Goal: Transaction & Acquisition: Purchase product/service

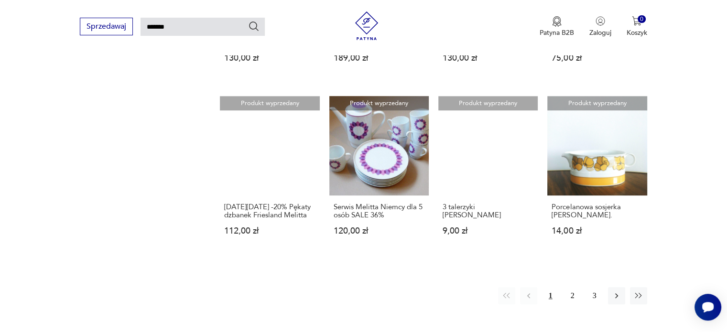
scroll to position [733, 0]
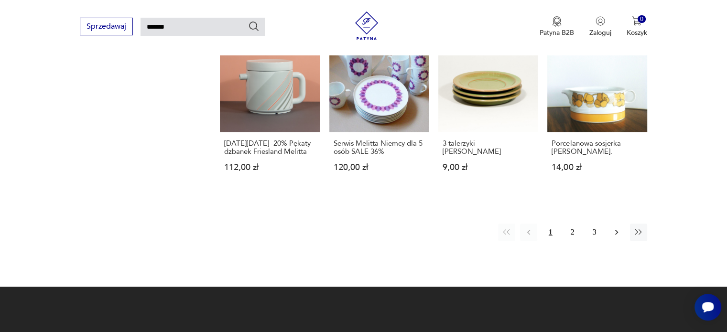
click at [612, 228] on icon "button" at bounding box center [617, 233] width 10 height 10
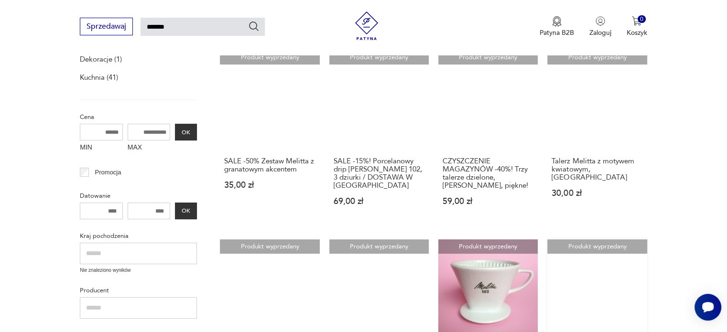
scroll to position [289, 0]
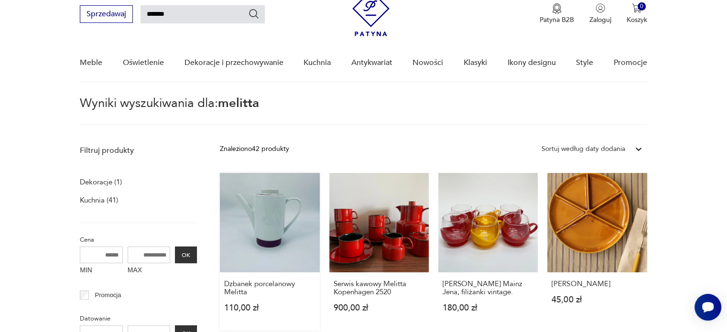
scroll to position [32, 0]
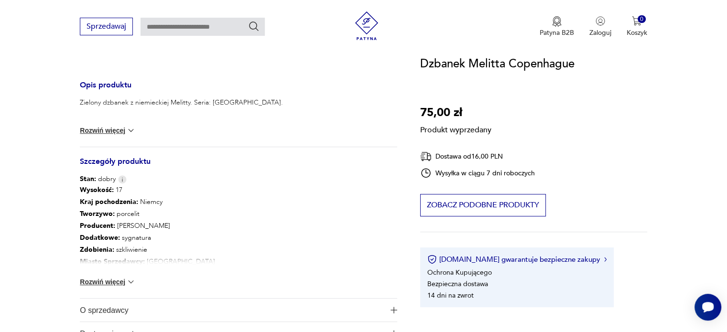
scroll to position [446, 0]
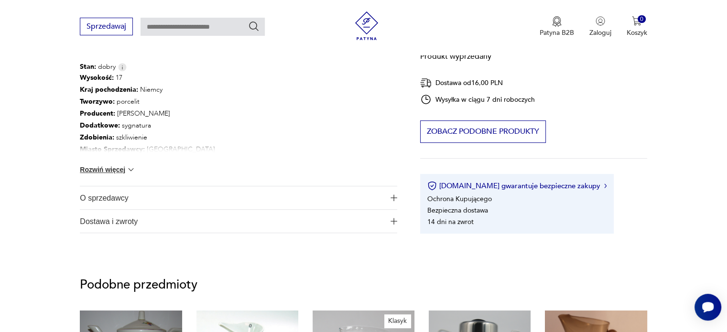
click at [126, 168] on img at bounding box center [131, 170] width 10 height 10
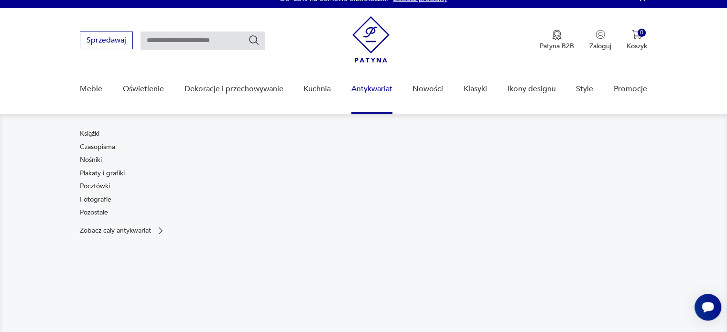
scroll to position [0, 0]
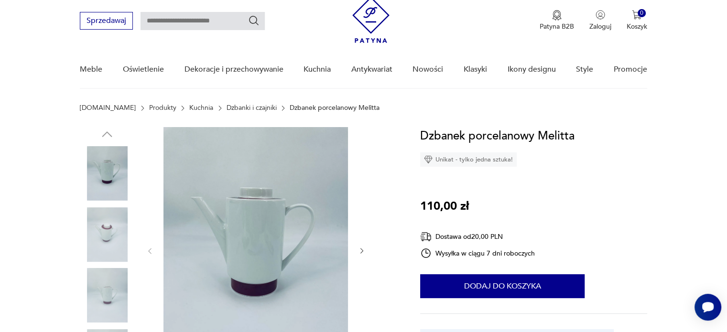
scroll to position [64, 0]
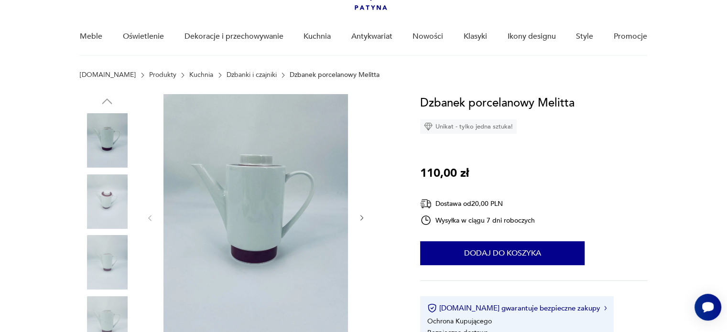
click at [266, 230] on img at bounding box center [256, 217] width 185 height 246
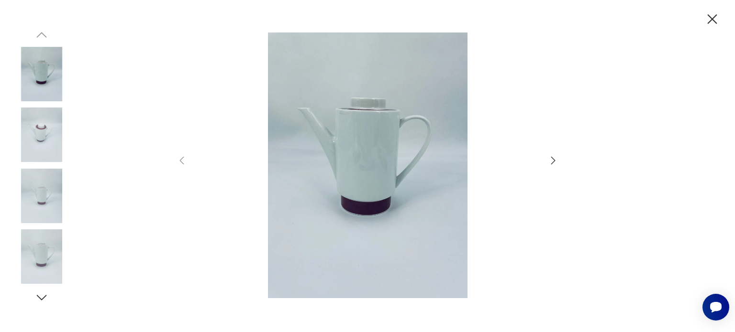
click at [553, 154] on div at bounding box center [367, 167] width 383 height 268
click at [552, 158] on icon "button" at bounding box center [553, 160] width 4 height 8
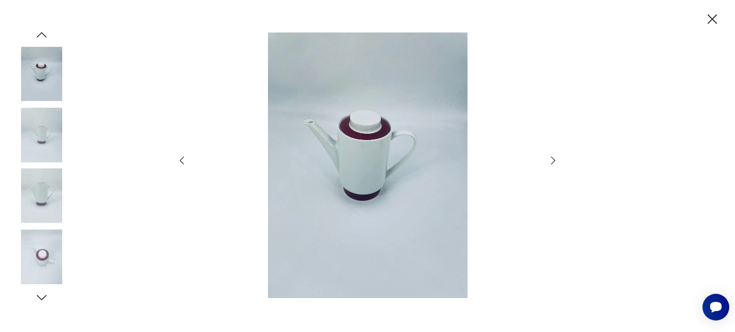
click at [552, 158] on icon "button" at bounding box center [553, 160] width 4 height 8
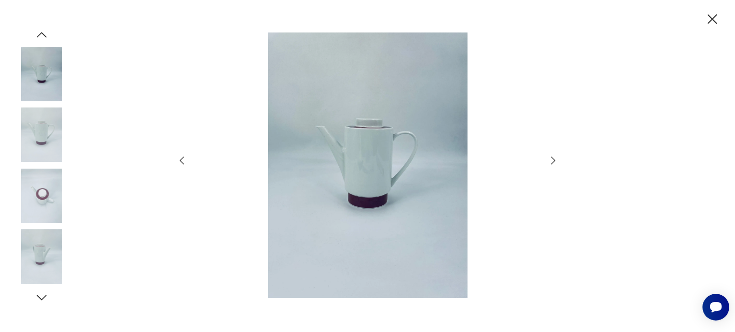
click at [552, 158] on icon "button" at bounding box center [553, 160] width 4 height 8
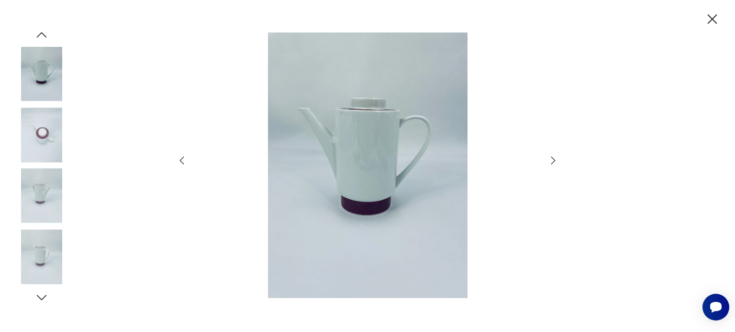
click at [552, 158] on icon "button" at bounding box center [553, 160] width 4 height 8
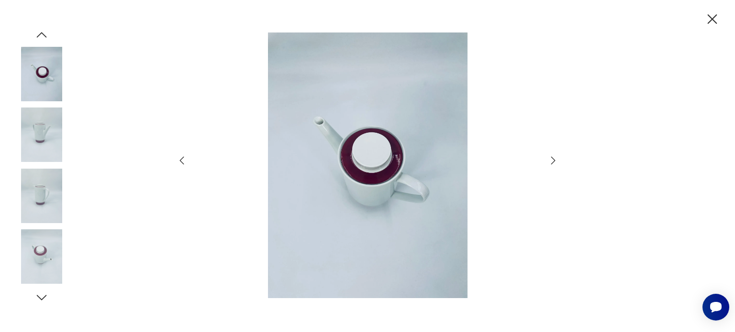
click at [552, 158] on icon "button" at bounding box center [553, 160] width 4 height 8
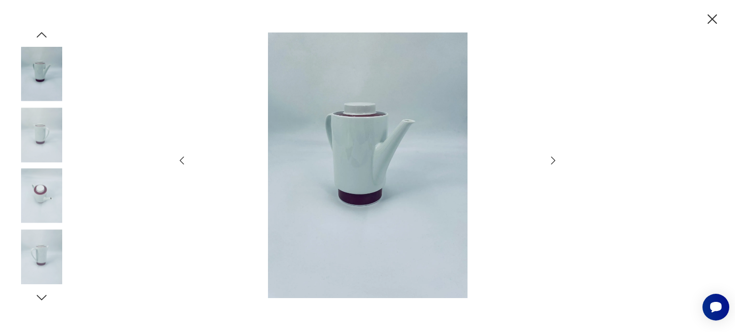
click at [552, 158] on icon "button" at bounding box center [553, 160] width 4 height 8
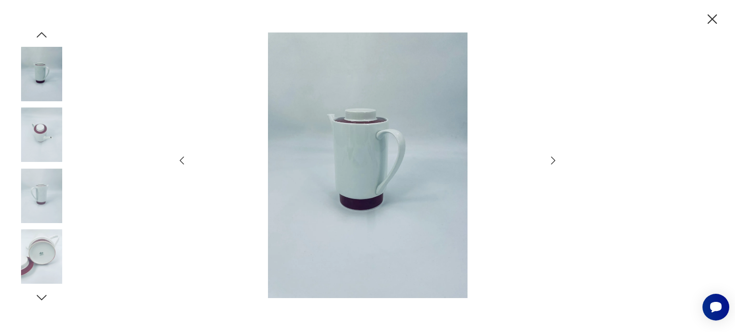
click at [552, 158] on icon "button" at bounding box center [553, 160] width 4 height 8
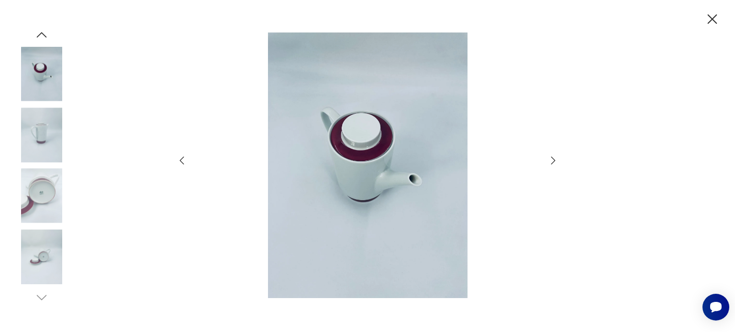
click at [552, 158] on icon "button" at bounding box center [553, 160] width 4 height 8
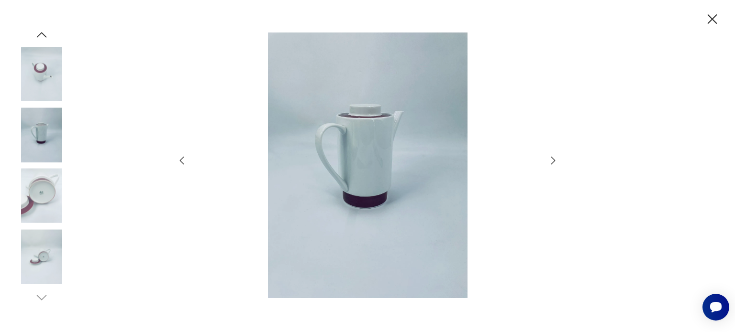
click at [552, 158] on icon "button" at bounding box center [553, 160] width 4 height 8
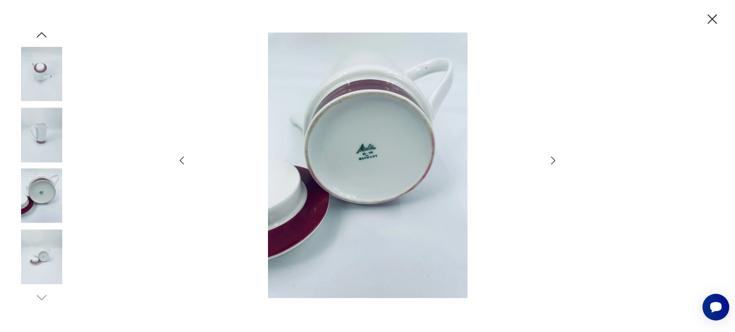
click at [539, 160] on div at bounding box center [367, 167] width 383 height 268
click at [547, 160] on div at bounding box center [367, 167] width 383 height 268
click at [553, 161] on icon "button" at bounding box center [552, 160] width 11 height 11
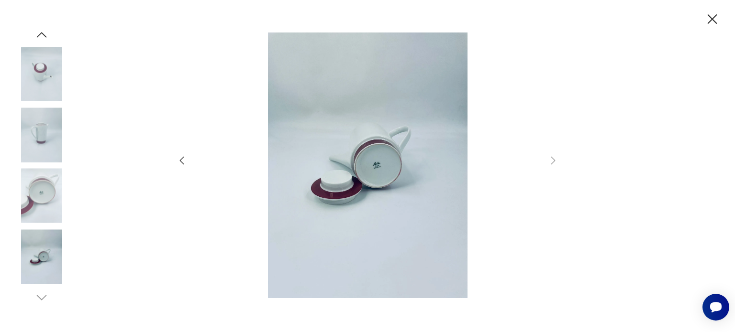
click at [705, 21] on icon "button" at bounding box center [711, 19] width 17 height 17
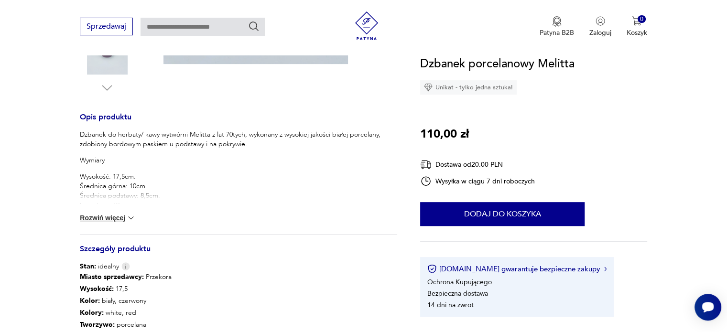
scroll to position [414, 0]
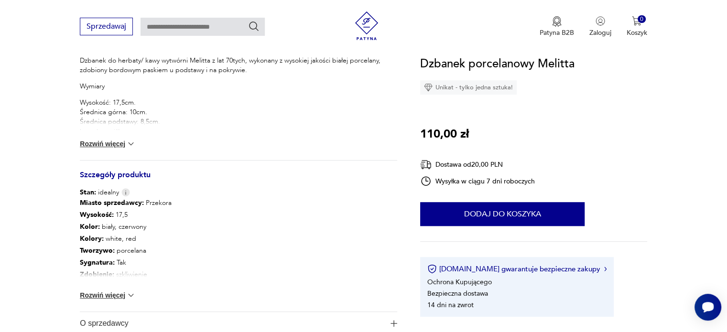
click at [125, 143] on button "Rozwiń więcej" at bounding box center [107, 144] width 55 height 10
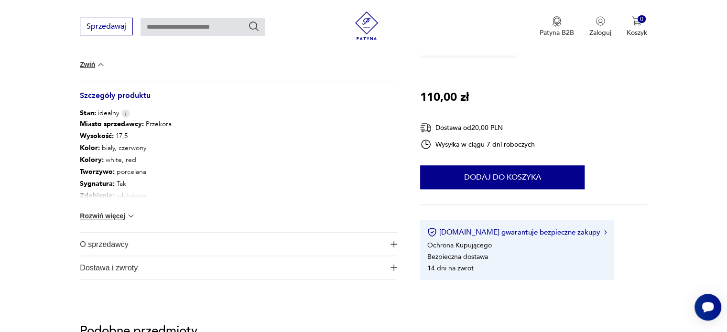
scroll to position [605, 0]
